Goal: Entertainment & Leisure: Consume media (video, audio)

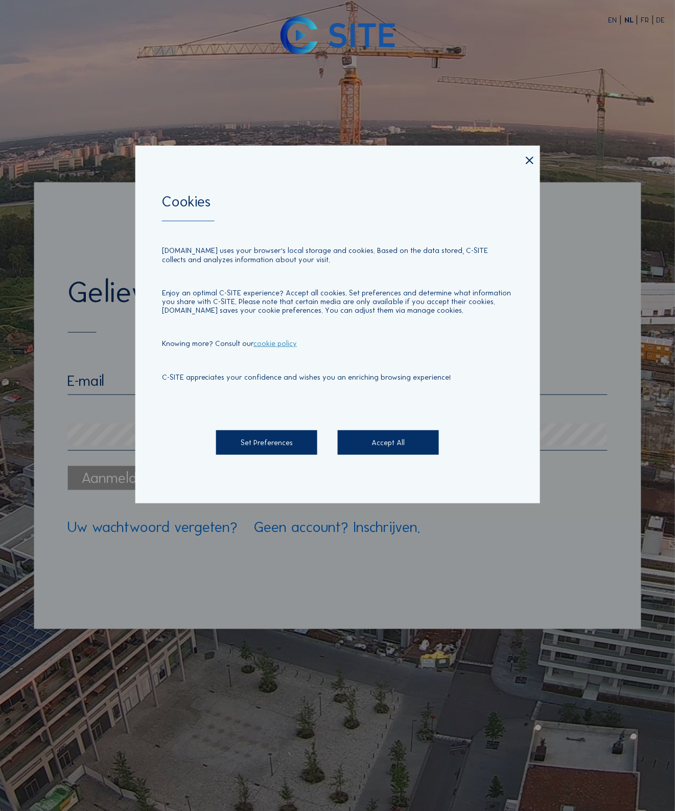
type input "[PERSON_NAME][EMAIL_ADDRESS][DOMAIN_NAME]"
click at [366, 439] on div "Accept All" at bounding box center [388, 442] width 101 height 25
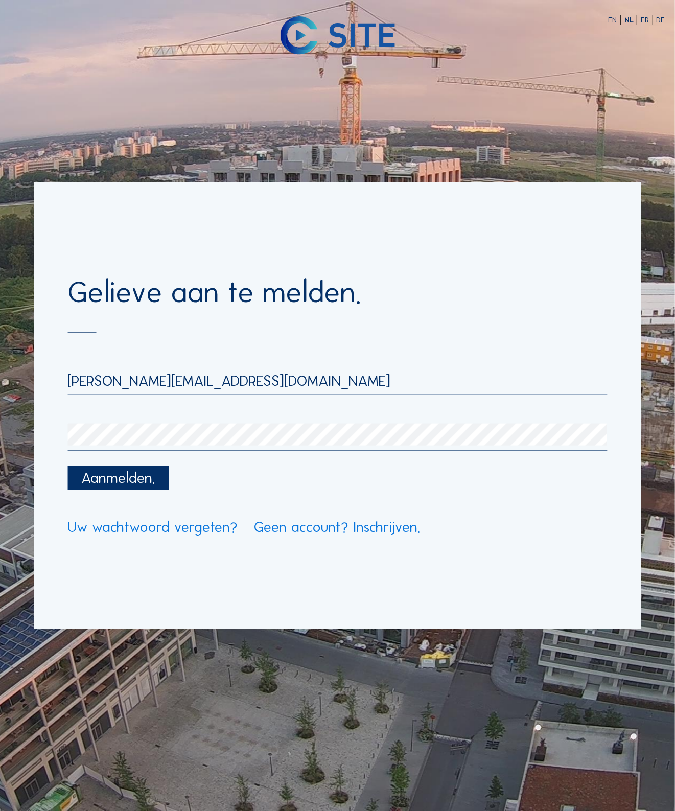
click at [124, 479] on div "Aanmelden." at bounding box center [117, 478] width 101 height 25
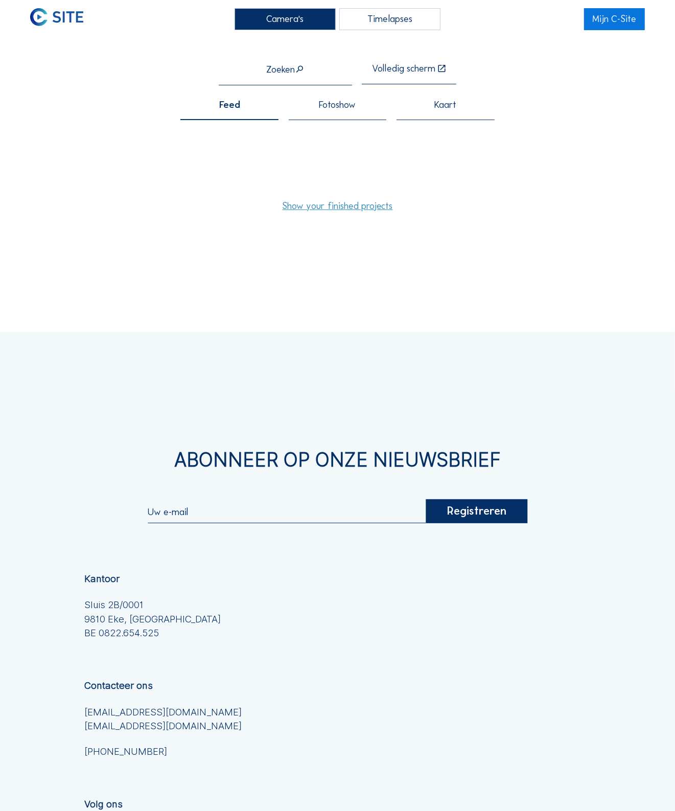
click at [357, 103] on div "Fotoshow" at bounding box center [338, 110] width 98 height 20
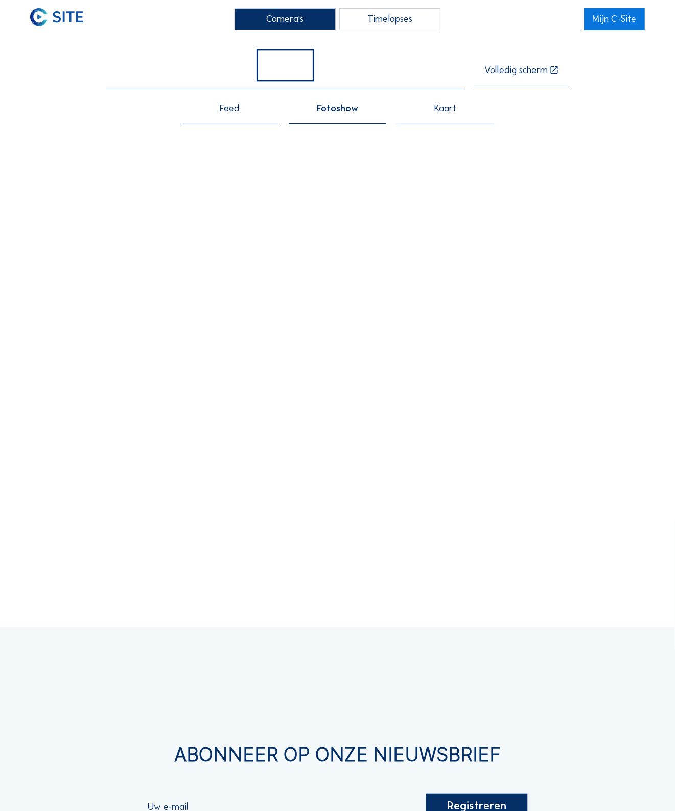
click at [233, 118] on div "Feed" at bounding box center [229, 114] width 98 height 20
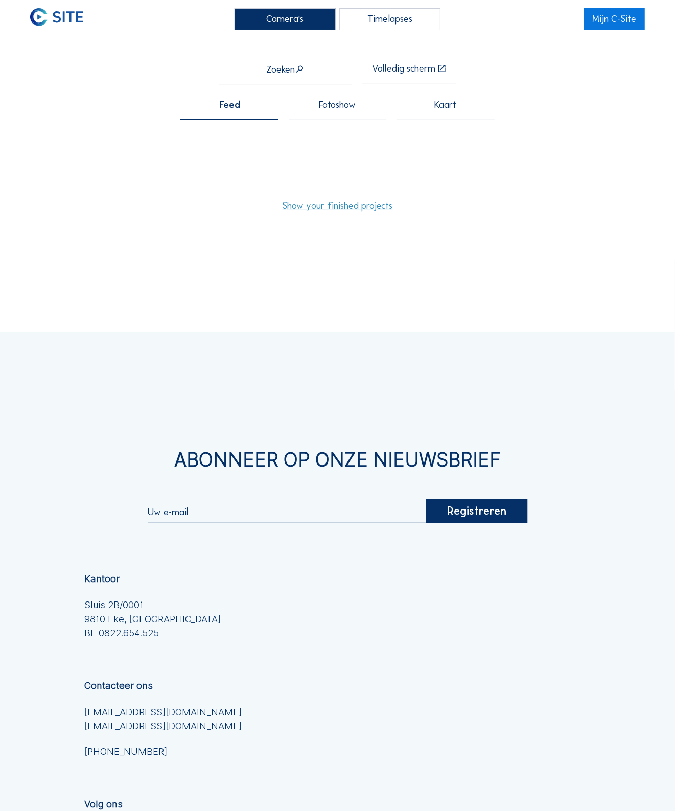
click at [366, 209] on link "Show your finished projects" at bounding box center [337, 206] width 110 height 10
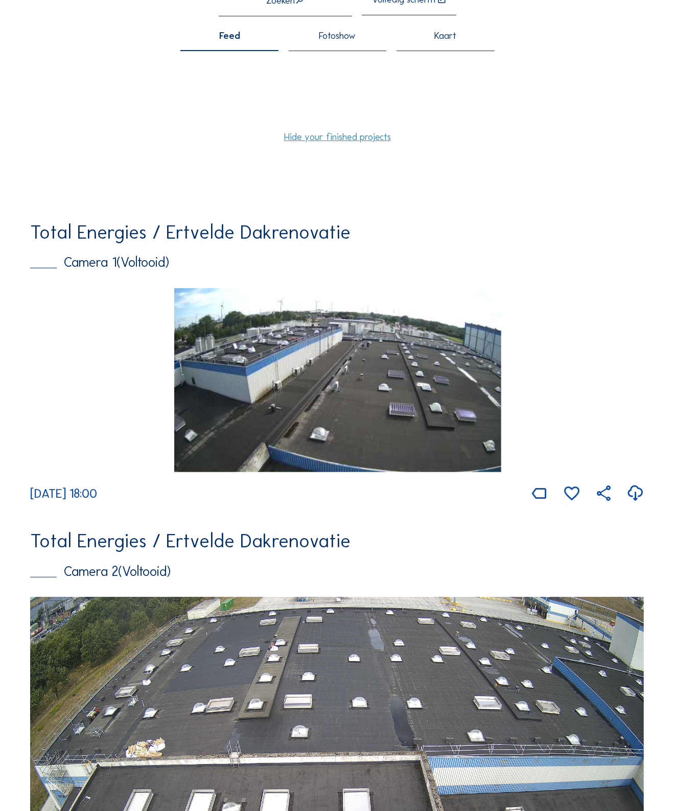
scroll to position [64, 0]
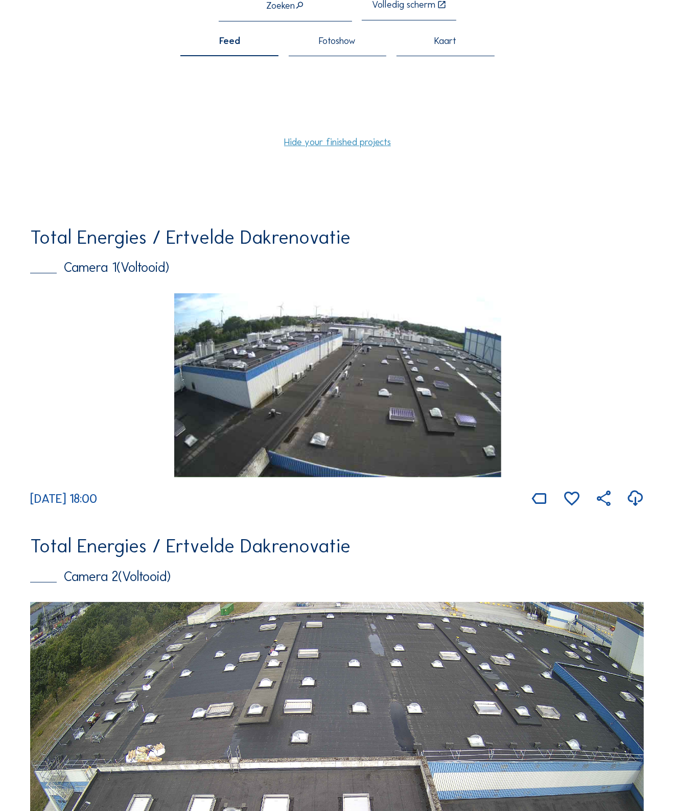
click at [350, 407] on img at bounding box center [337, 385] width 327 height 184
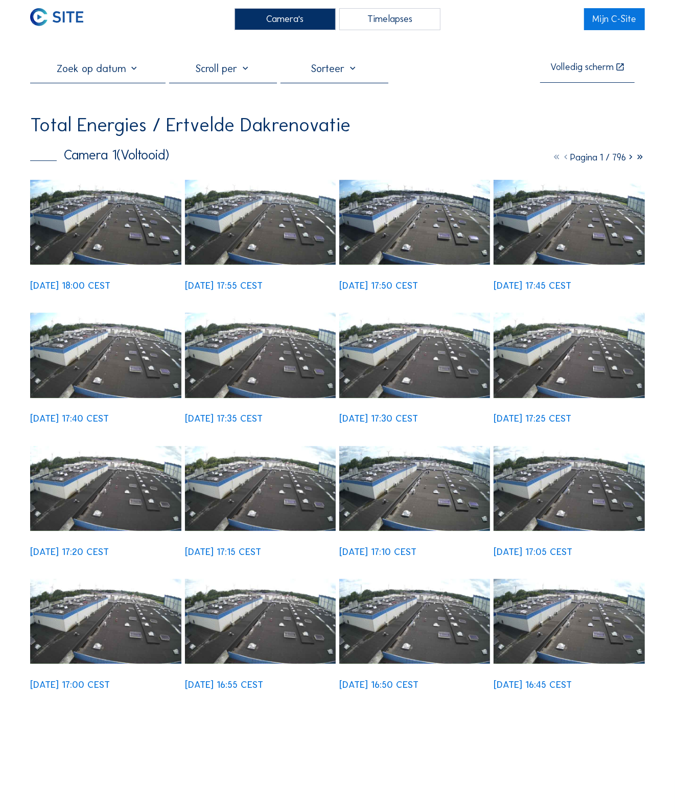
click at [378, 24] on div "Timelapses" at bounding box center [389, 19] width 101 height 22
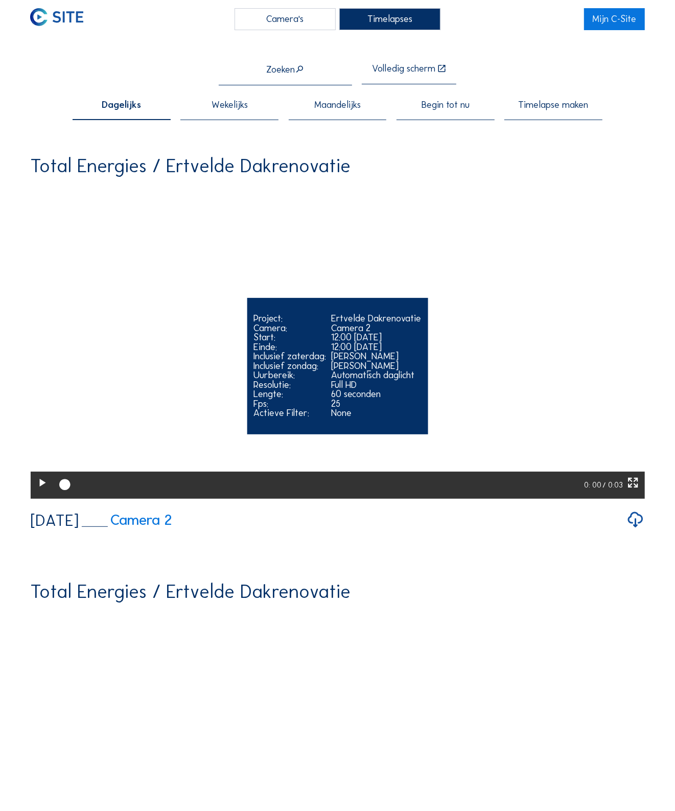
click at [317, 315] on video "Your browser does not support the video tag." at bounding box center [337, 343] width 614 height 307
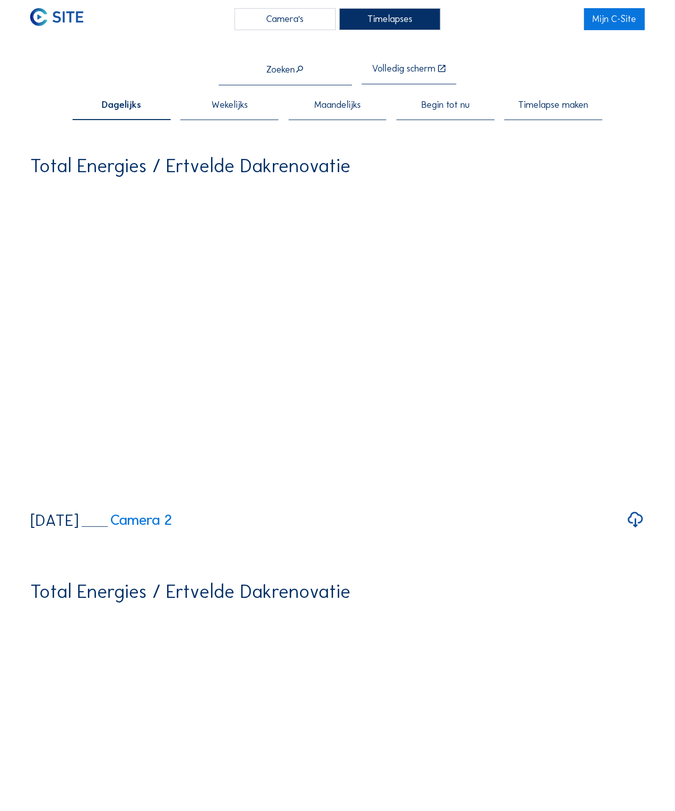
click at [459, 102] on span "Begin tot nu" at bounding box center [445, 105] width 48 height 10
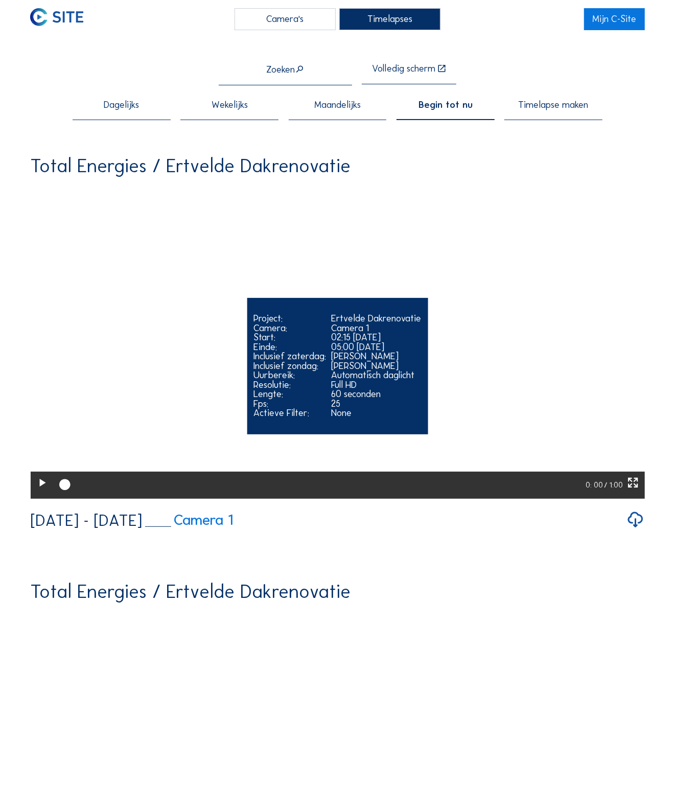
click at [46, 491] on icon at bounding box center [41, 482] width 13 height 16
click at [375, 499] on div at bounding box center [319, 485] width 533 height 28
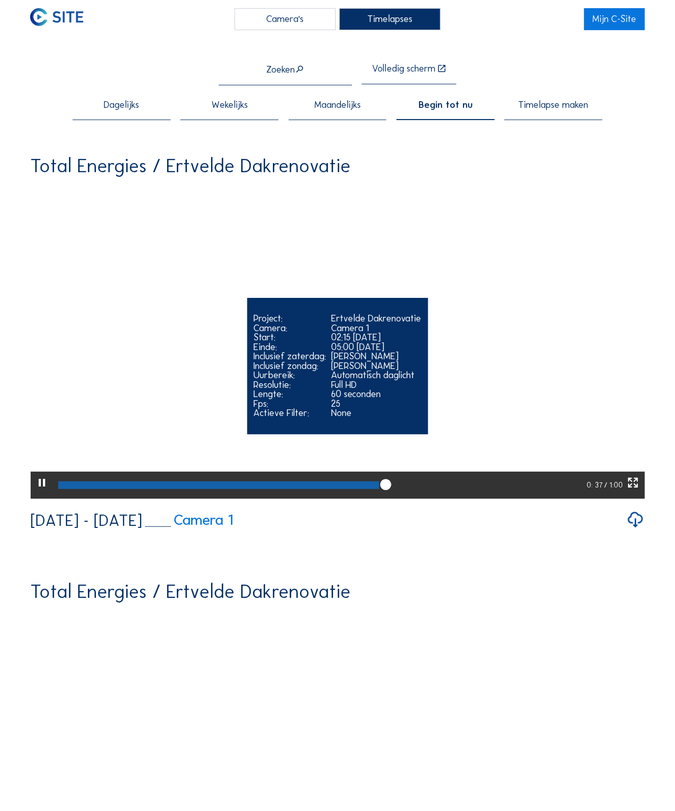
click at [415, 499] on div at bounding box center [319, 485] width 533 height 28
click at [455, 499] on div at bounding box center [320, 485] width 534 height 28
click at [499, 499] on div at bounding box center [319, 485] width 533 height 28
click at [526, 499] on div at bounding box center [320, 485] width 534 height 28
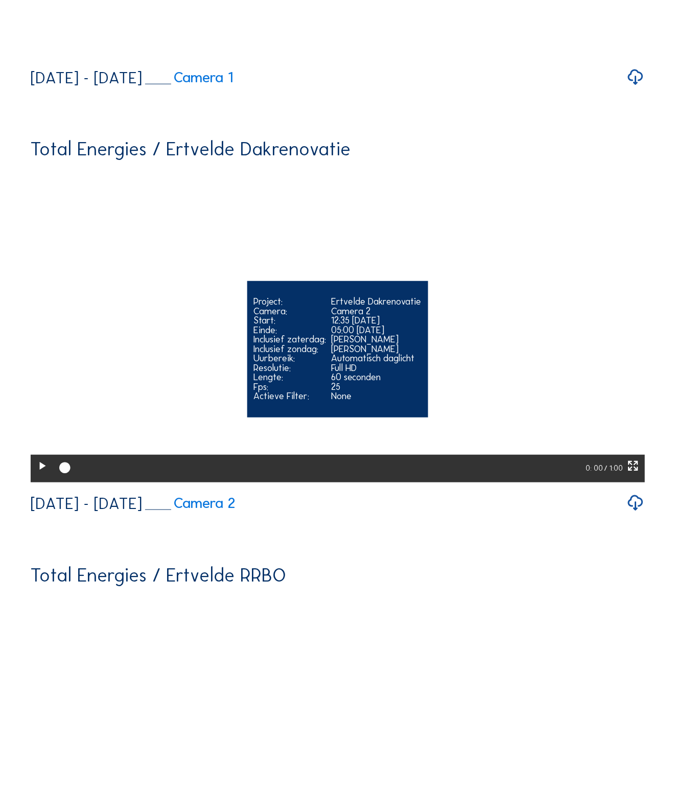
scroll to position [447, 0]
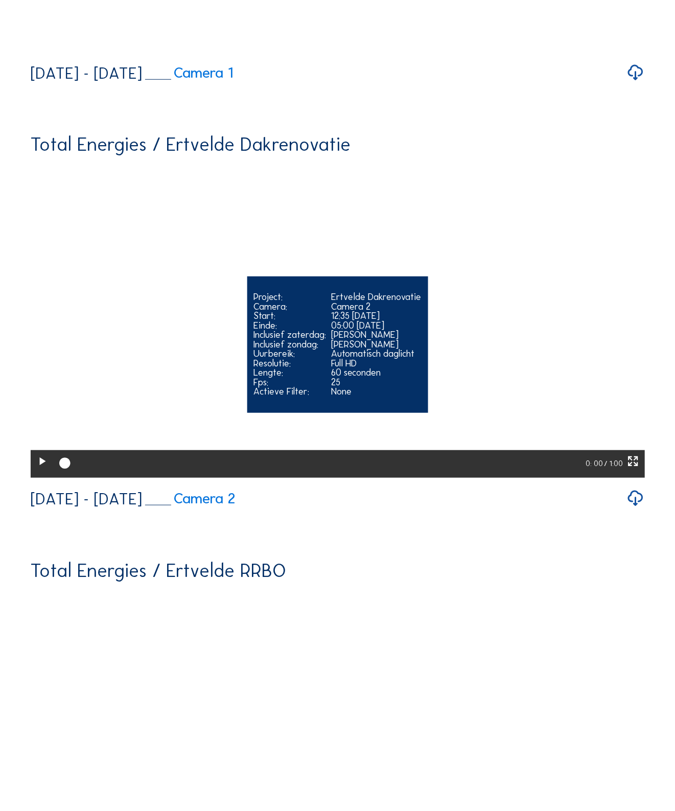
click at [45, 469] on icon at bounding box center [41, 461] width 13 height 16
click at [346, 478] on div at bounding box center [320, 464] width 534 height 28
click at [382, 478] on div at bounding box center [319, 464] width 533 height 28
click at [409, 478] on div at bounding box center [319, 464] width 533 height 28
click at [463, 478] on div at bounding box center [319, 464] width 532 height 28
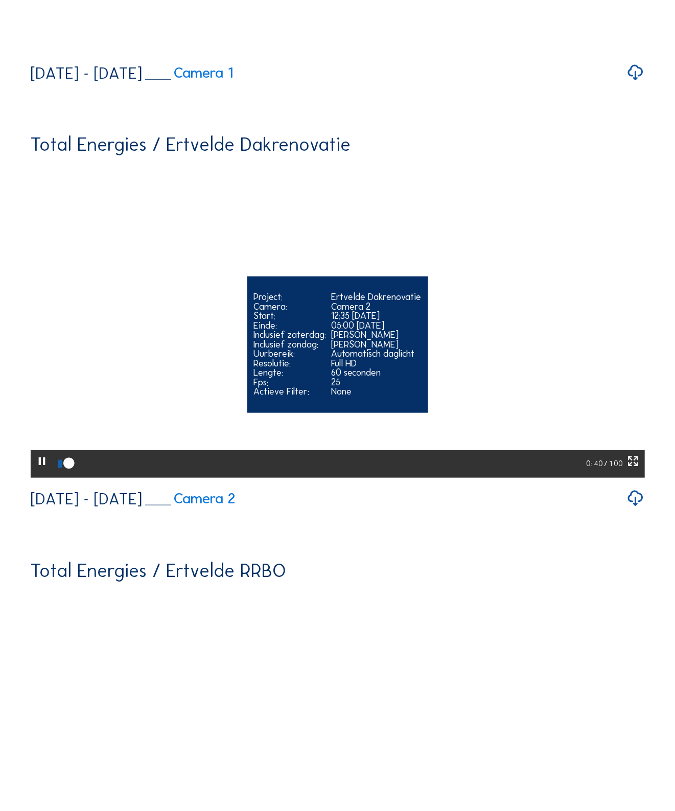
click at [479, 478] on div at bounding box center [319, 464] width 532 height 28
click at [521, 478] on div at bounding box center [319, 464] width 533 height 28
click at [552, 478] on div at bounding box center [319, 464] width 533 height 28
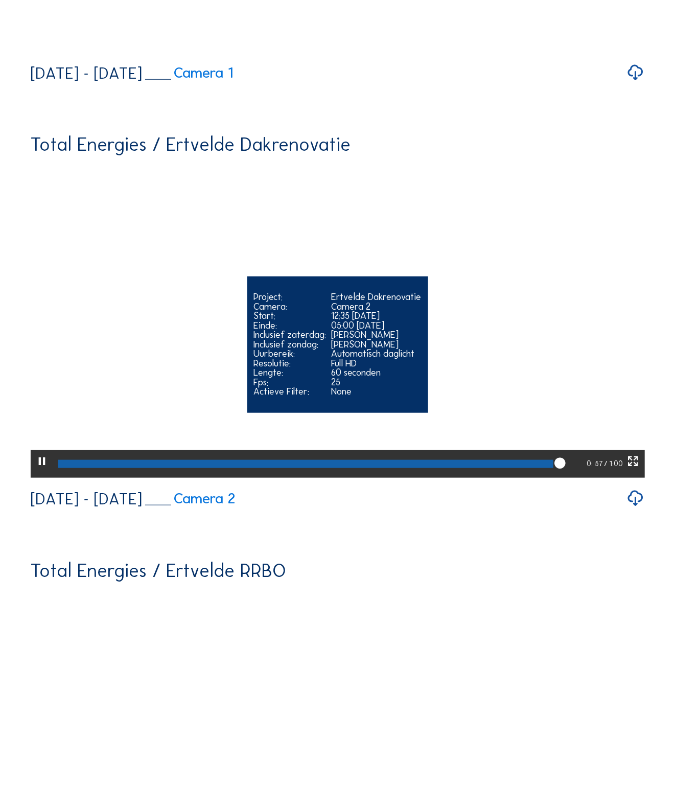
click at [328, 303] on video "Your browser does not support the video tag." at bounding box center [337, 322] width 614 height 307
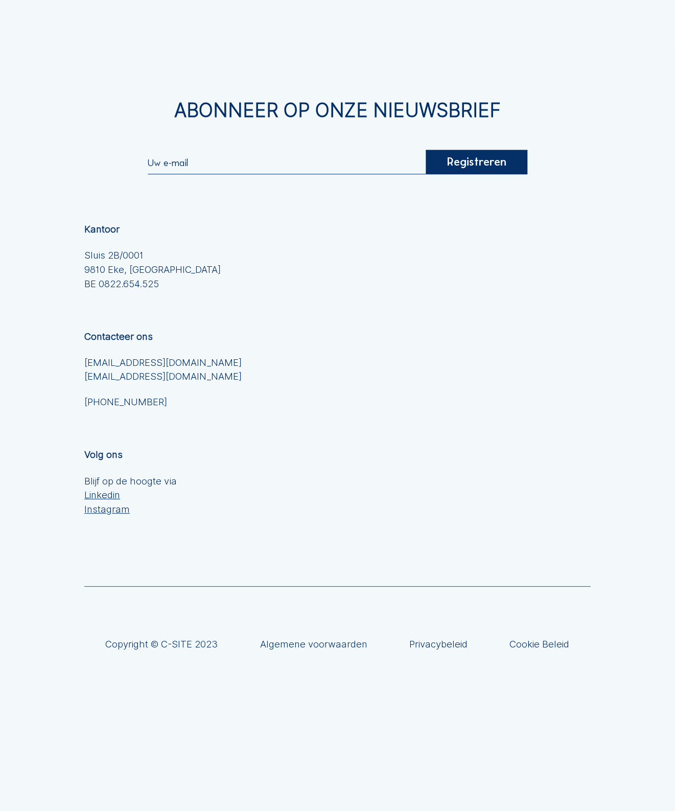
scroll to position [4897, 0]
